Goal: Transaction & Acquisition: Purchase product/service

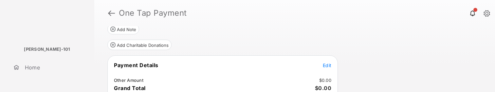
scroll to position [90, 0]
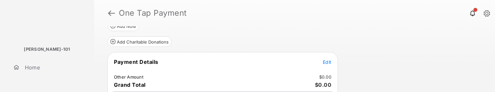
click at [325, 61] on span "Edit" at bounding box center [327, 62] width 9 height 6
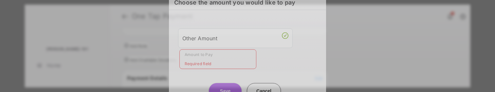
scroll to position [0, 0]
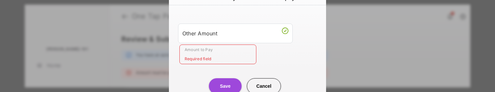
click at [204, 57] on input "Amount to Pay" at bounding box center [217, 54] width 77 height 20
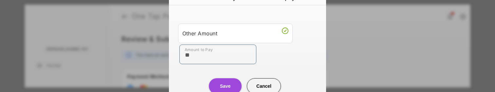
type input "**"
click at [201, 65] on div "Save Cancel" at bounding box center [247, 79] width 157 height 29
click at [227, 85] on button "Save" at bounding box center [225, 86] width 33 height 16
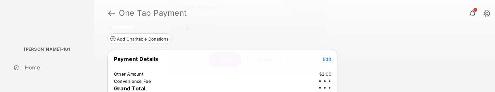
scroll to position [17, 0]
